Goal: Find specific page/section: Find specific page/section

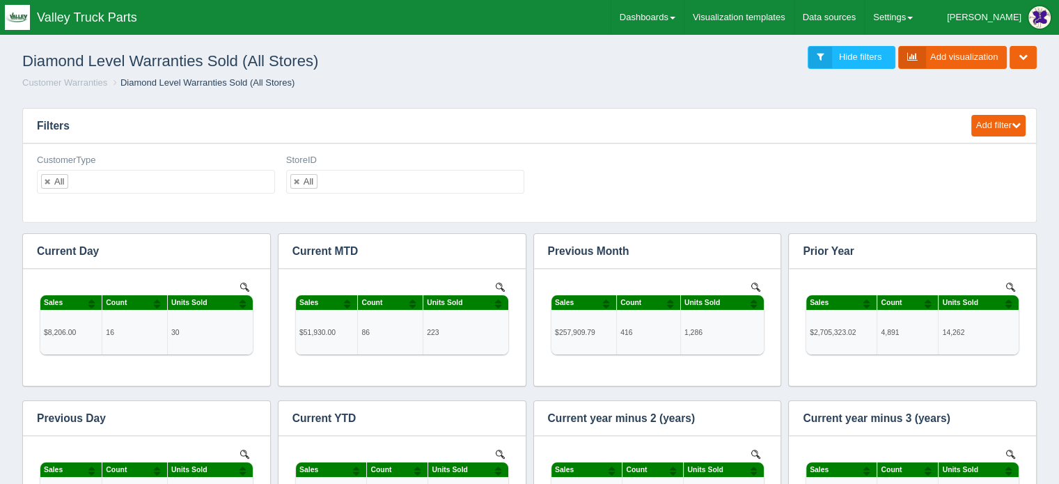
click at [981, 178] on div "Edit filter Delete filter CustomerType All No matches found All None CAT COD DD…" at bounding box center [529, 179] width 997 height 51
click at [962, 166] on div "Edit filter Delete filter CustomerType All No matches found All None CAT COD DD…" at bounding box center [529, 179] width 997 height 51
